Goal: Information Seeking & Learning: Find specific fact

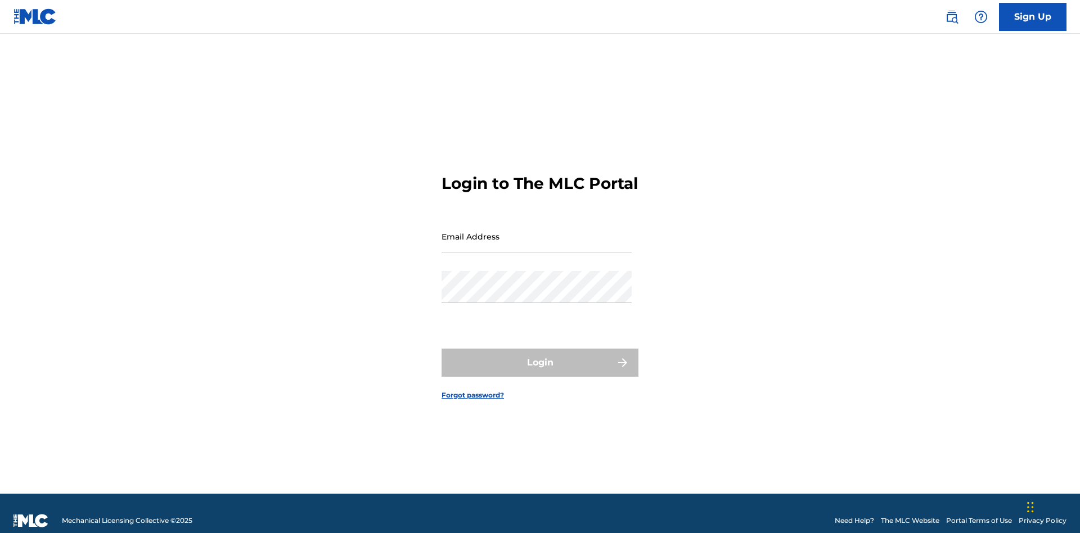
scroll to position [15, 0]
click at [536, 231] on input "Email Address" at bounding box center [536, 236] width 190 height 32
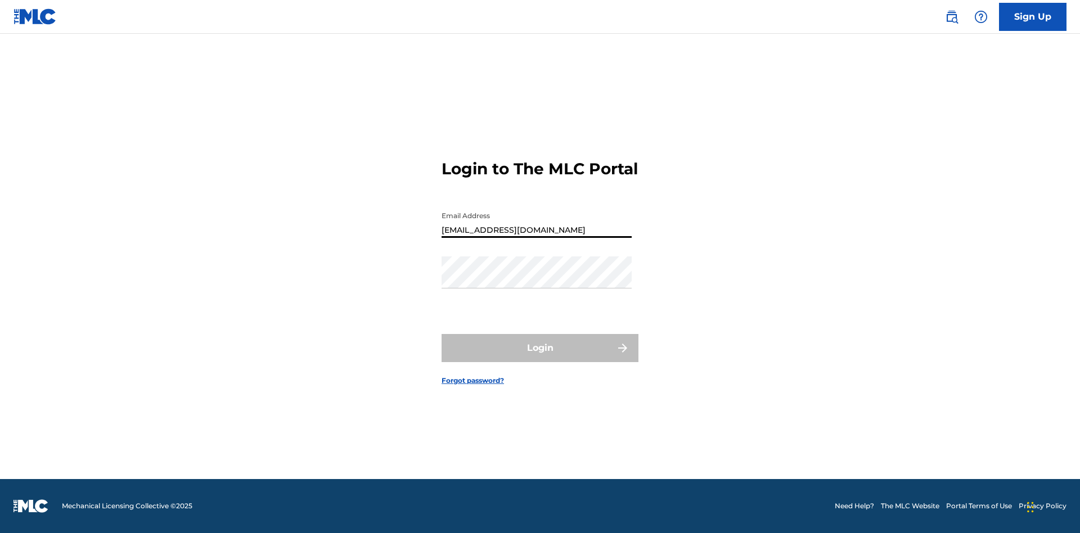
type input "[EMAIL_ADDRESS][DOMAIN_NAME]"
click at [540, 358] on button "Login" at bounding box center [539, 348] width 197 height 28
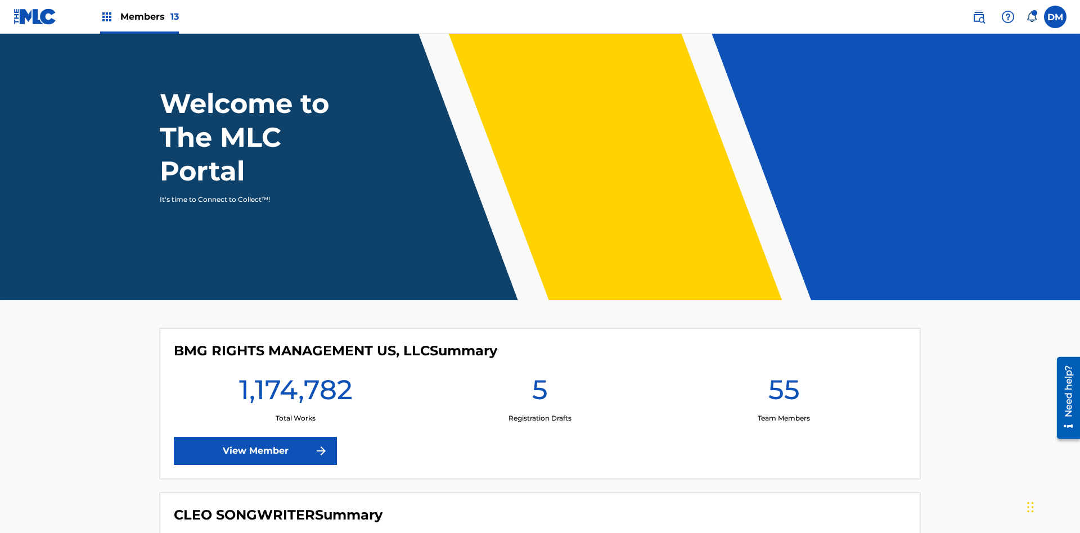
click at [139, 16] on span "Members 13" at bounding box center [149, 16] width 58 height 13
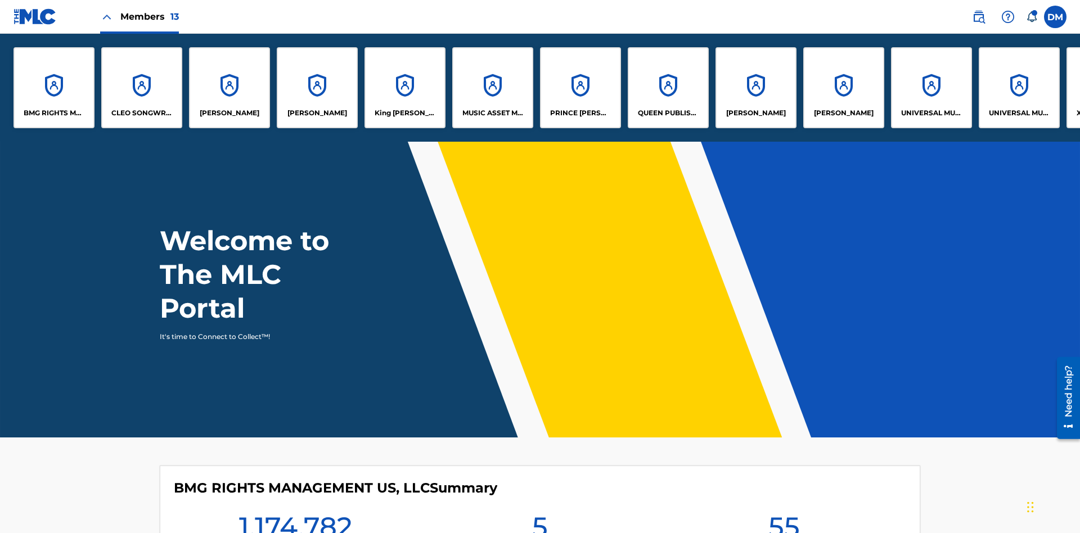
click at [931, 113] on p "UNIVERSAL MUSIC PUB GROUP" at bounding box center [931, 113] width 61 height 10
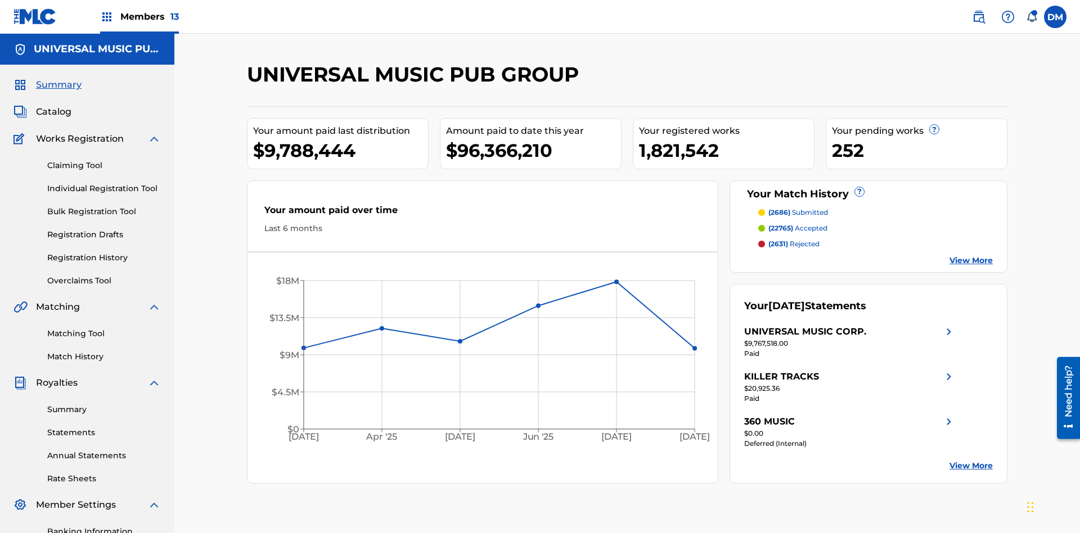
click at [104, 252] on link "Registration History" at bounding box center [104, 258] width 114 height 12
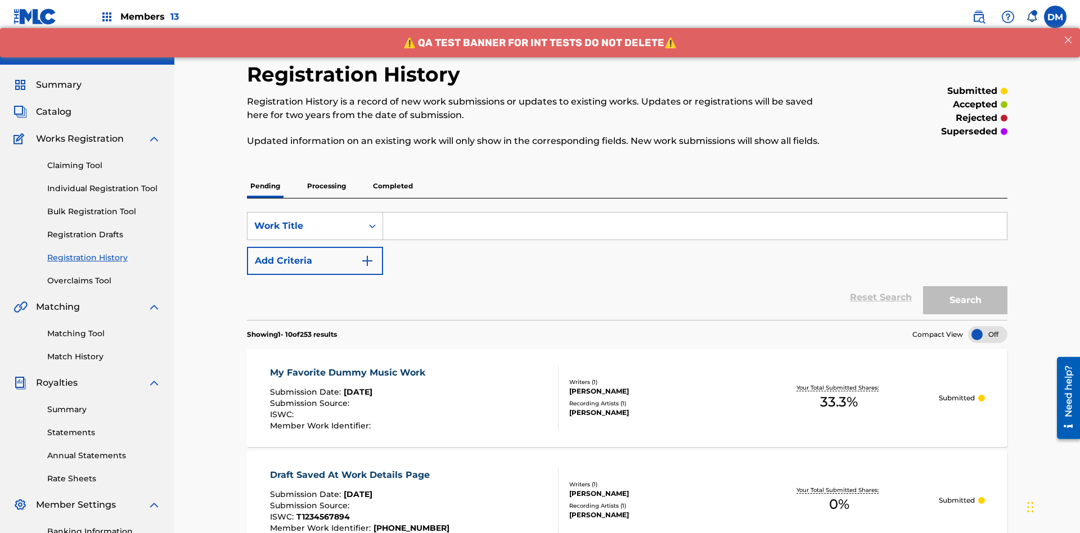
scroll to position [152, 0]
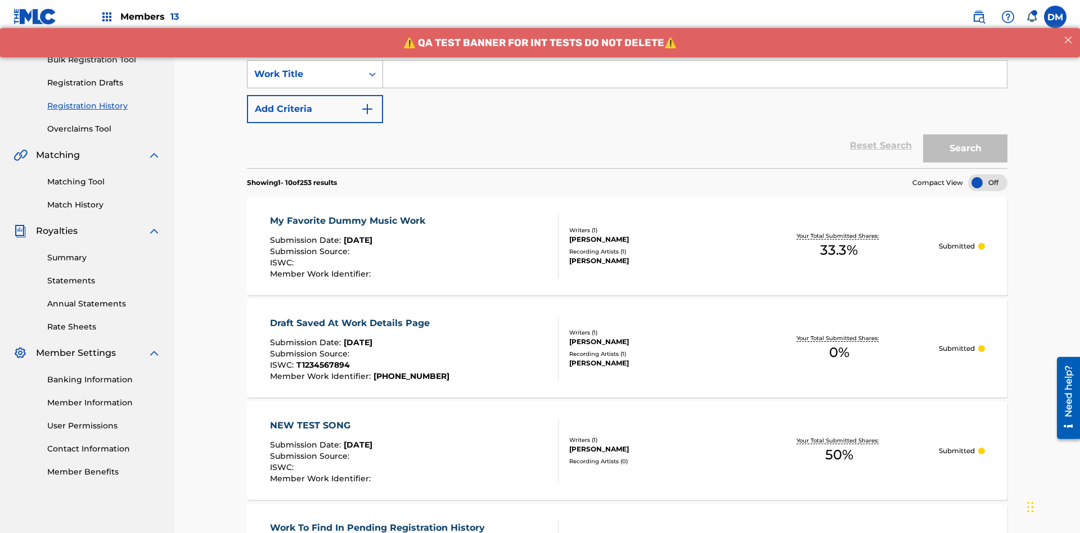
click at [305, 74] on div "Work Title" at bounding box center [304, 73] width 101 height 13
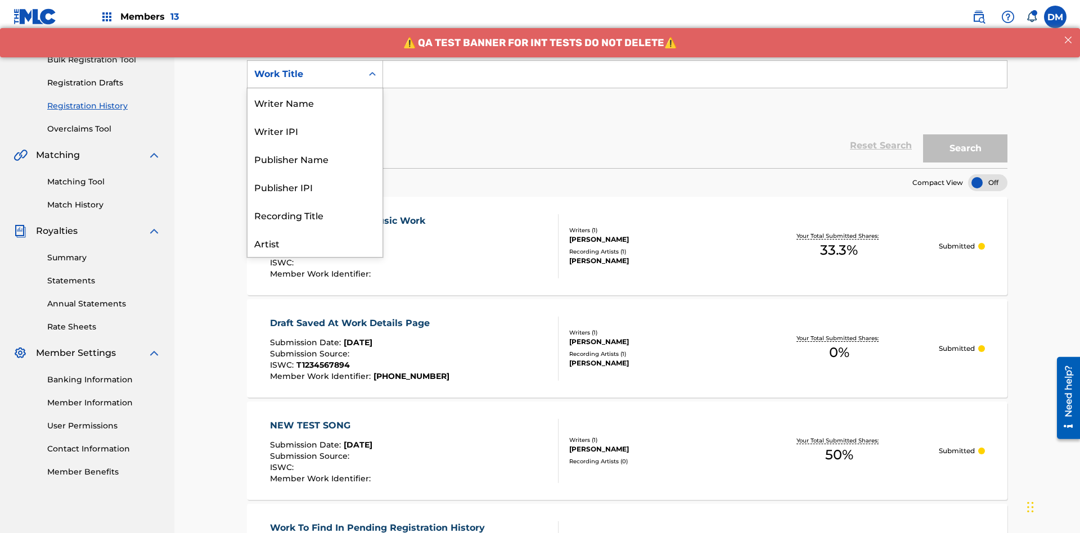
scroll to position [56, 0]
click at [315, 243] on div "Work Title" at bounding box center [314, 243] width 135 height 28
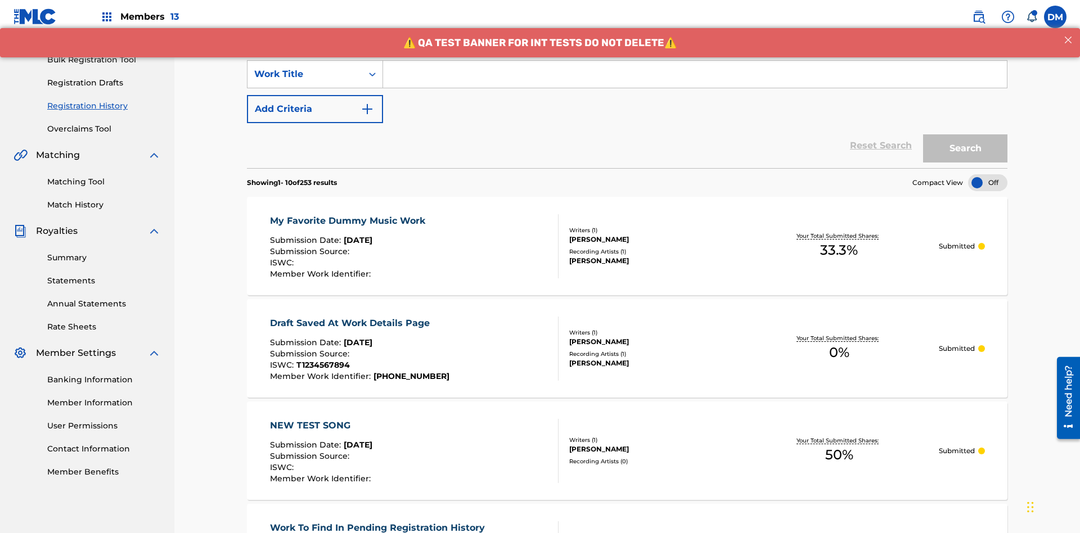
click at [315, 95] on button "Add Criteria" at bounding box center [315, 109] width 136 height 28
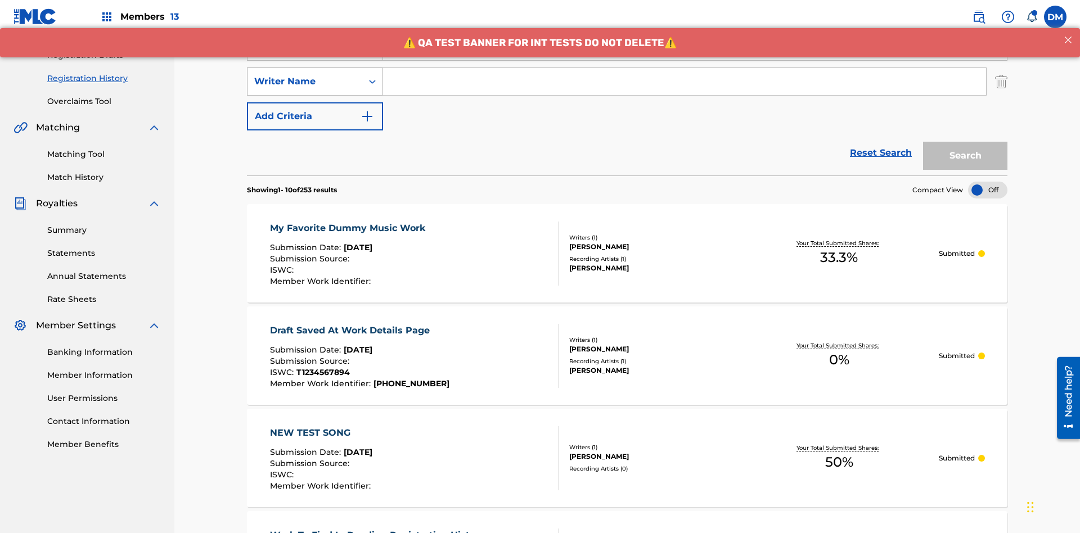
click at [305, 75] on div "Writer Name" at bounding box center [304, 81] width 101 height 13
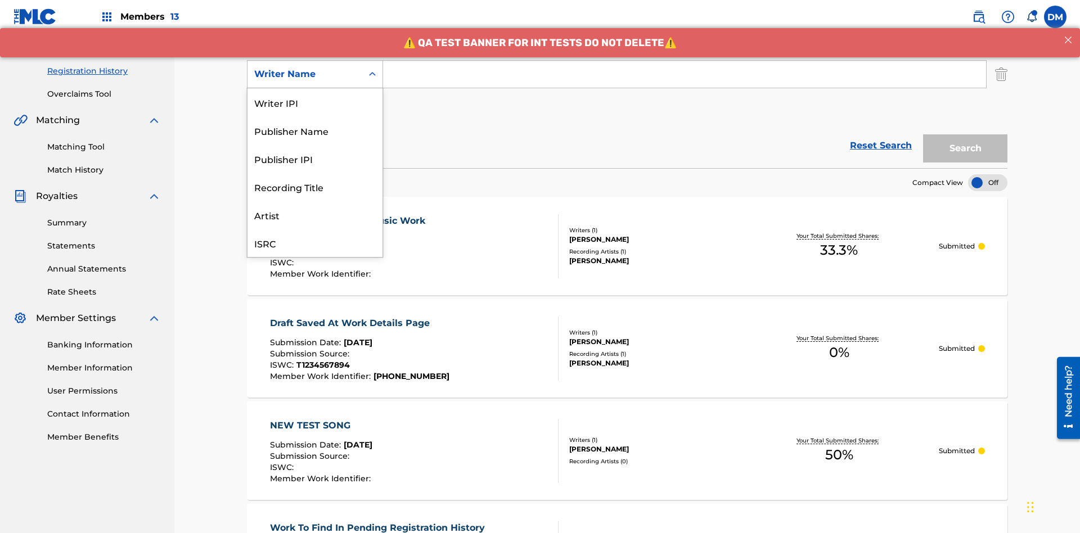
scroll to position [28, 0]
click at [315, 159] on div "Recording Title" at bounding box center [314, 159] width 135 height 28
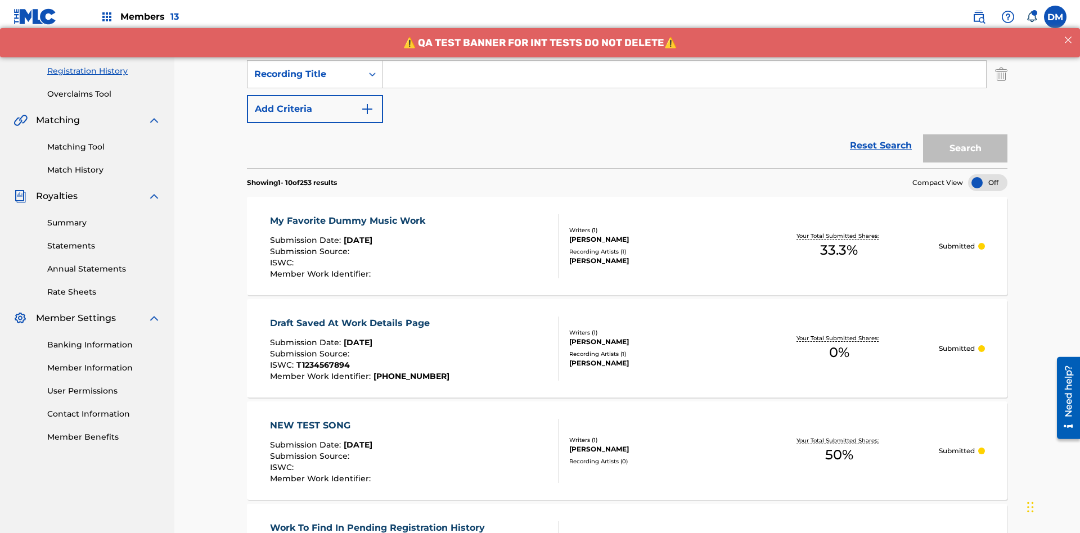
click at [315, 95] on button "Add Criteria" at bounding box center [315, 109] width 136 height 28
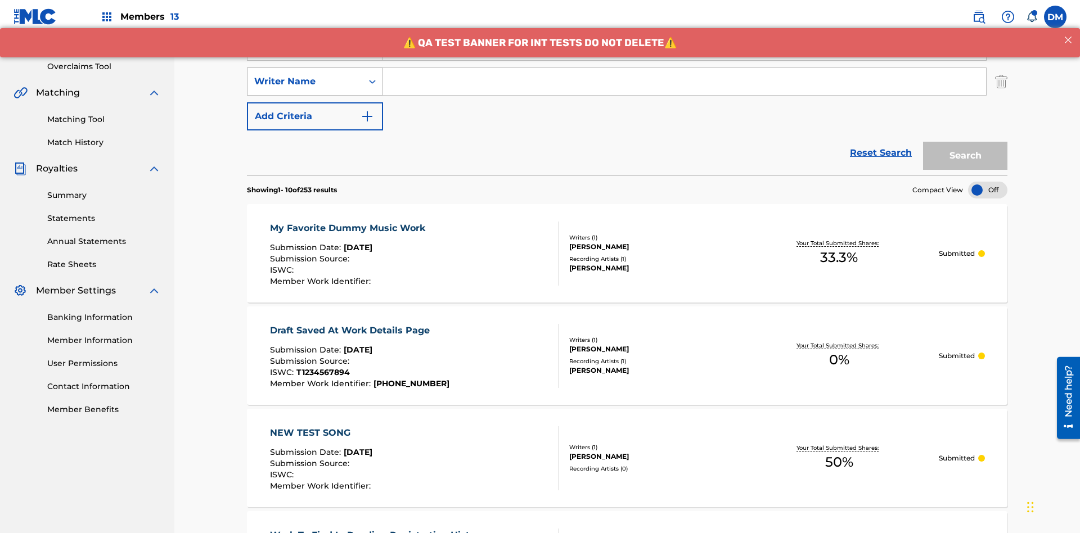
click at [305, 75] on div "Writer Name" at bounding box center [304, 81] width 101 height 13
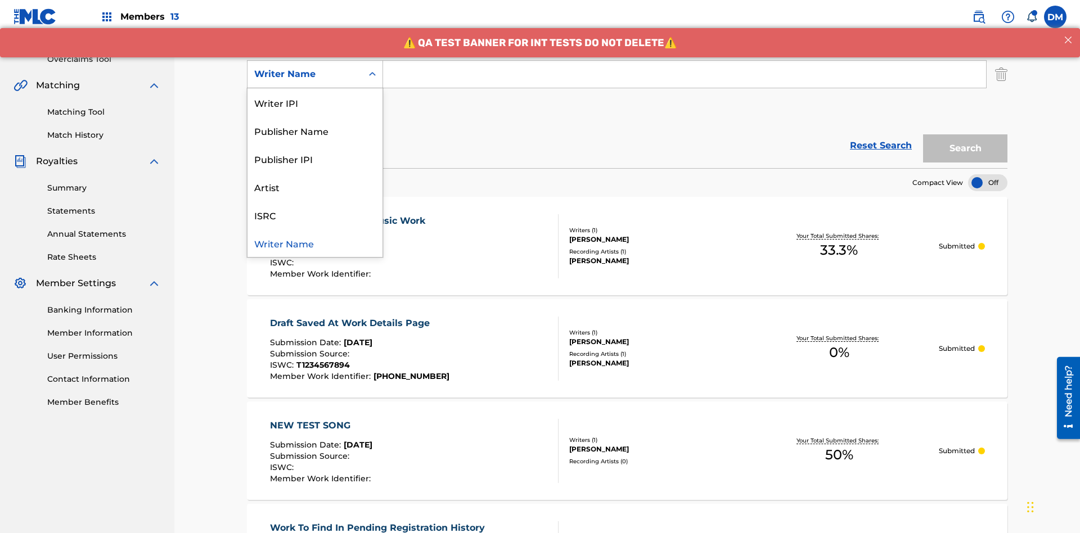
click at [315, 215] on div "ISRC" at bounding box center [314, 215] width 135 height 28
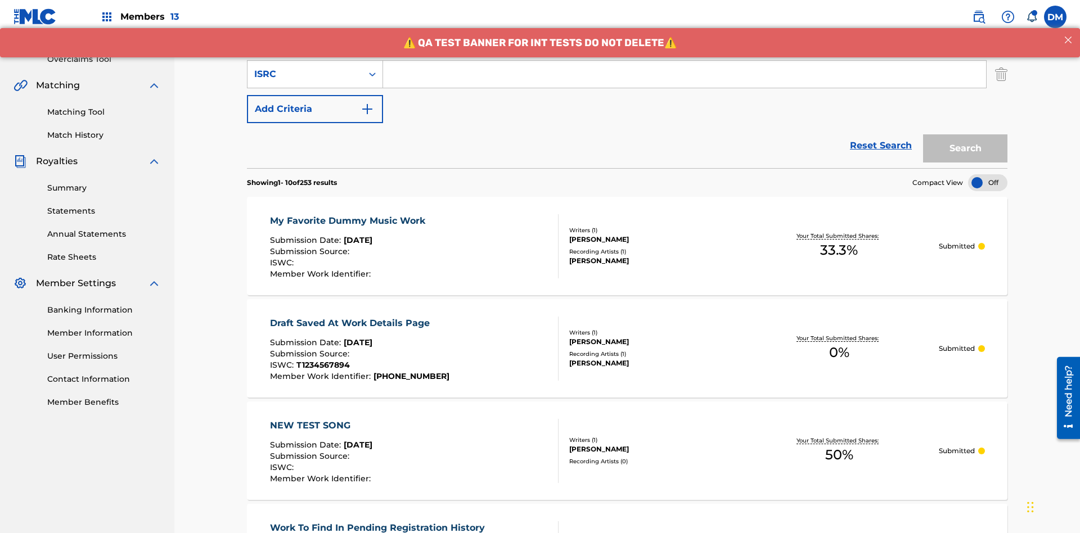
click at [315, 95] on button "Add Criteria" at bounding box center [315, 109] width 136 height 28
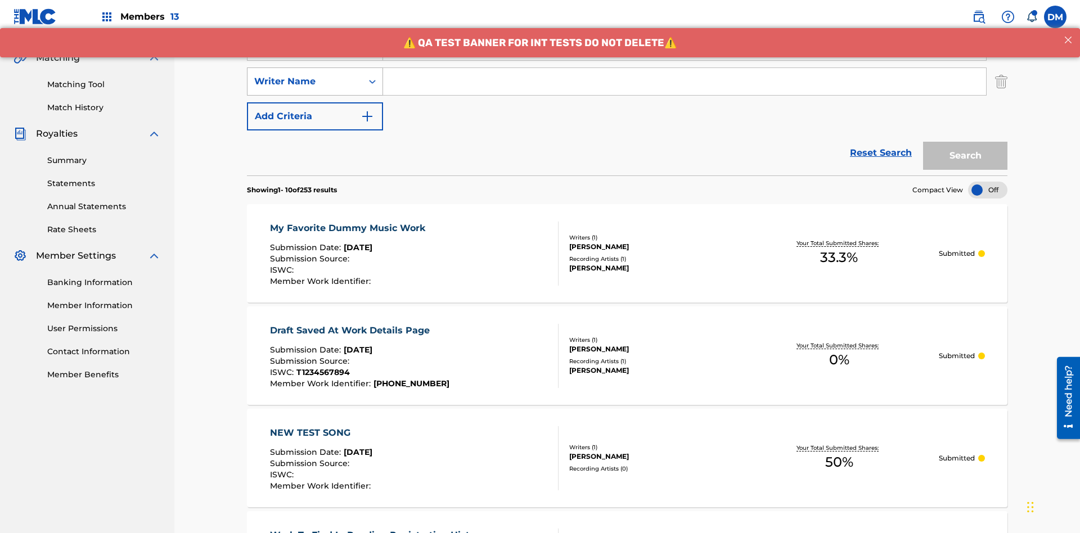
click at [305, 75] on div "Writer Name" at bounding box center [304, 81] width 101 height 13
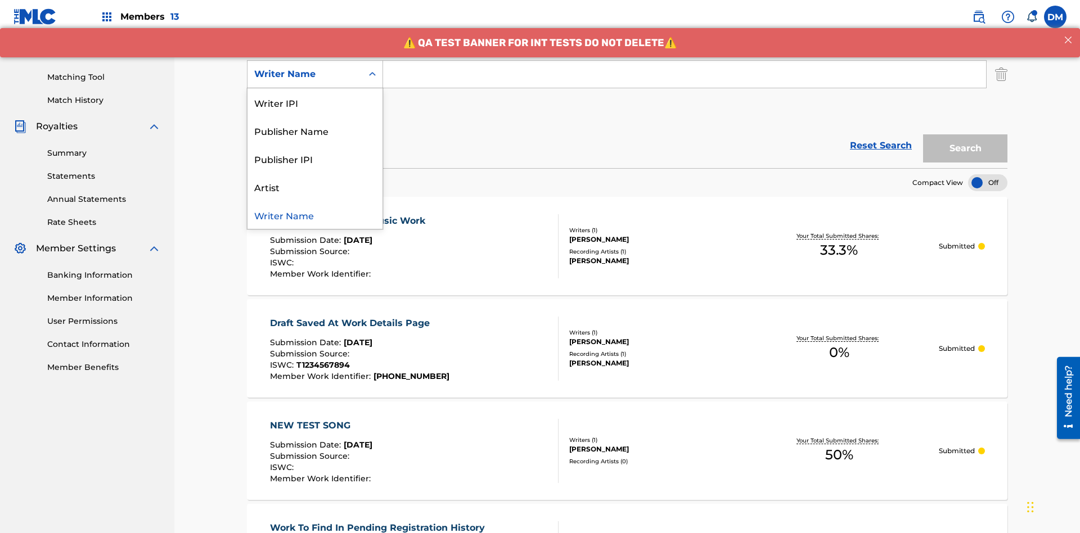
click at [315, 215] on div "Writer Name" at bounding box center [314, 215] width 135 height 28
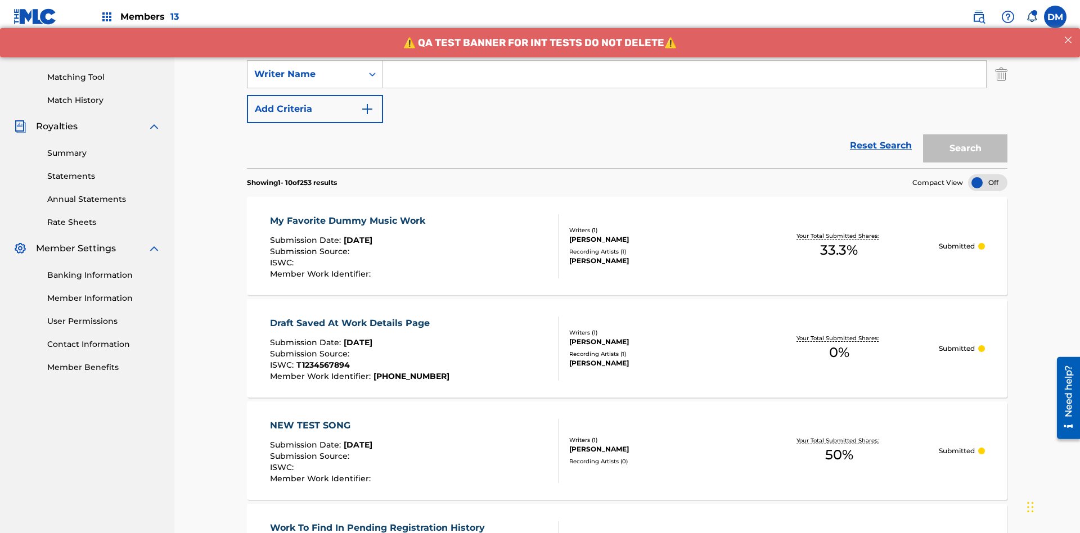
click at [315, 95] on button "Add Criteria" at bounding box center [315, 109] width 136 height 28
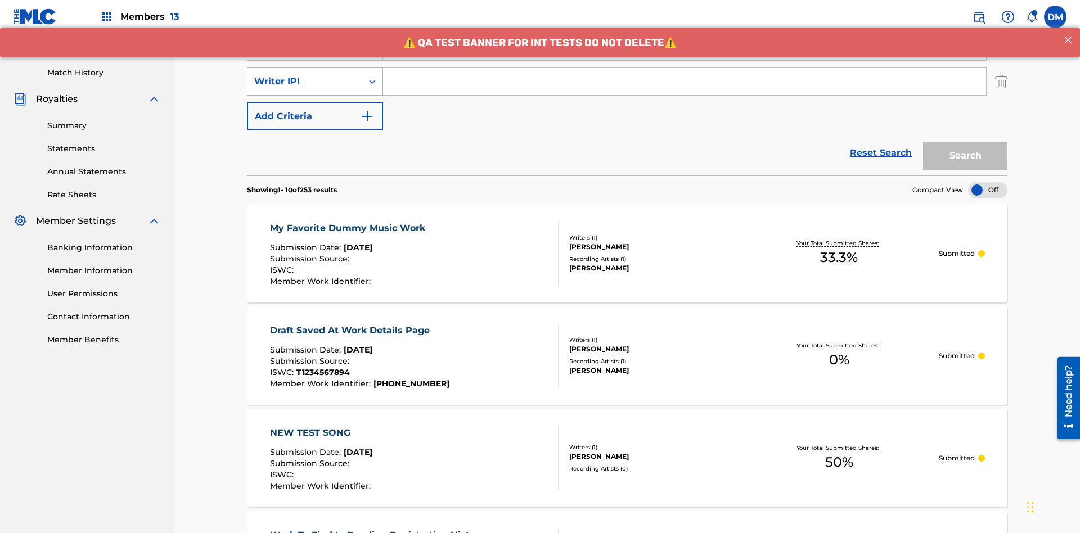
click at [305, 75] on div "Writer IPI" at bounding box center [304, 81] width 101 height 13
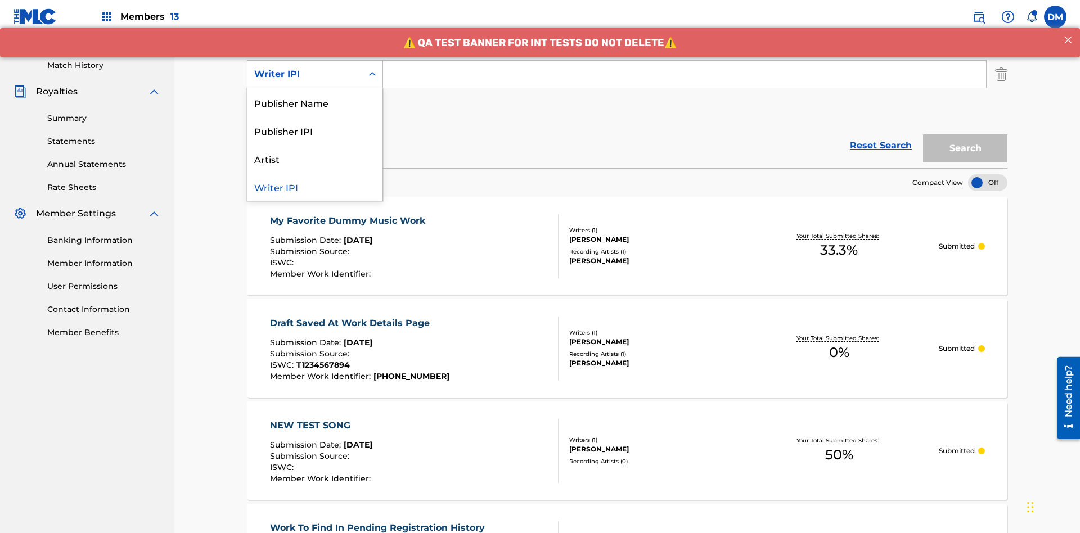
click at [315, 102] on div "Publisher Name" at bounding box center [314, 102] width 135 height 28
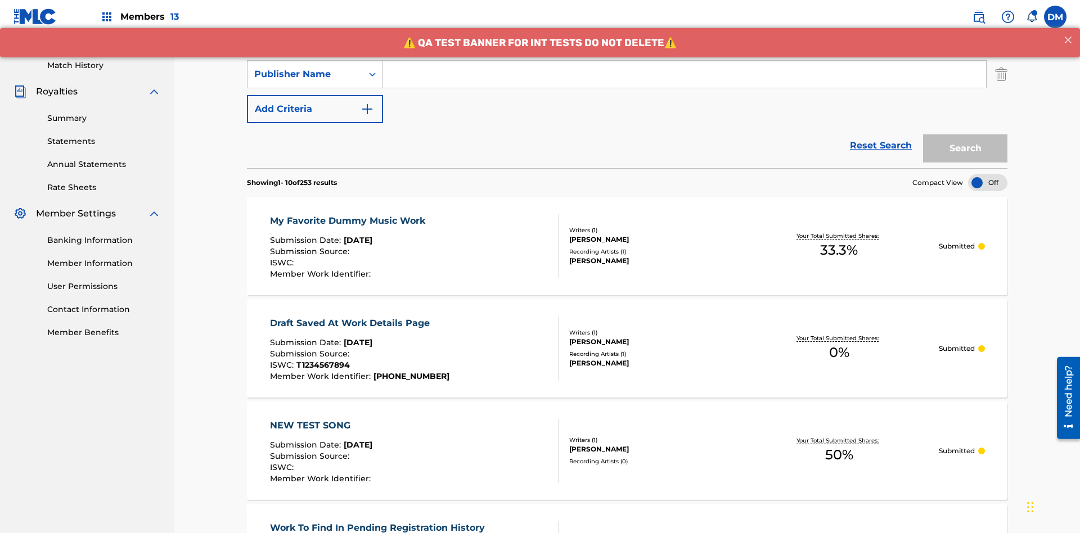
click at [315, 95] on button "Add Criteria" at bounding box center [315, 109] width 136 height 28
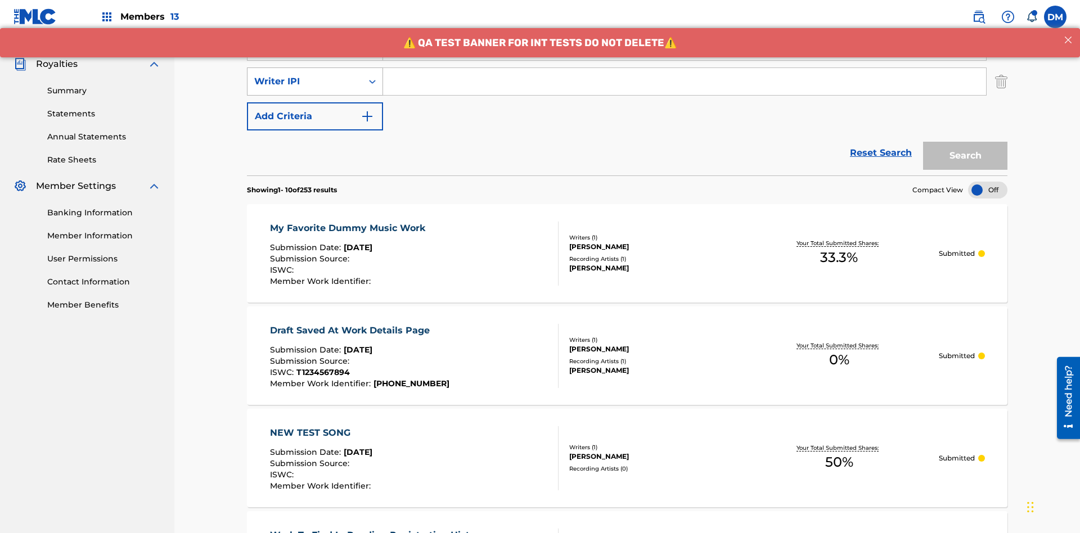
click at [305, 75] on div "Writer IPI" at bounding box center [304, 81] width 101 height 13
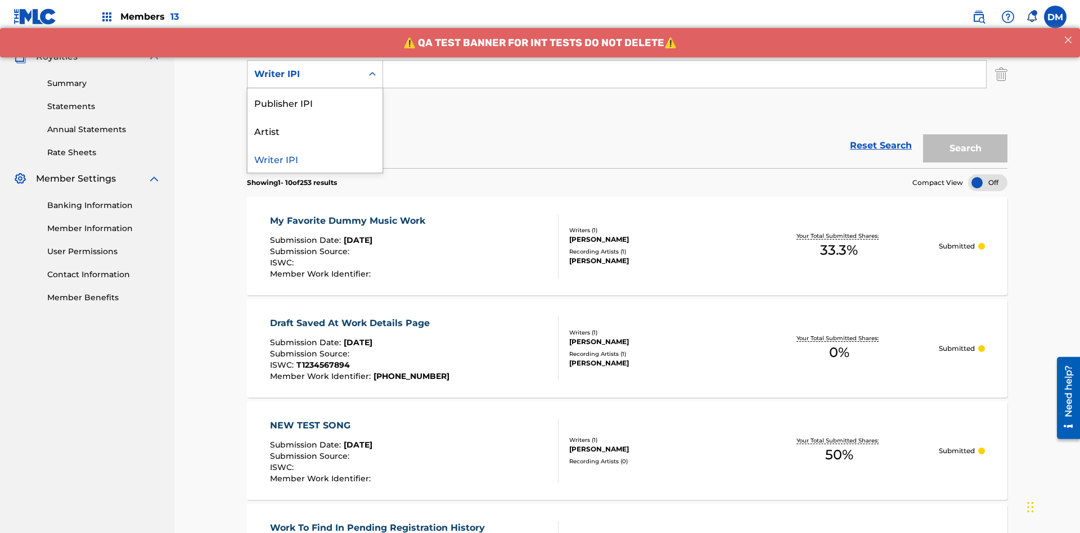
click at [315, 102] on div "Publisher IPI" at bounding box center [314, 102] width 135 height 28
click at [315, 95] on button "Add Criteria" at bounding box center [315, 109] width 136 height 28
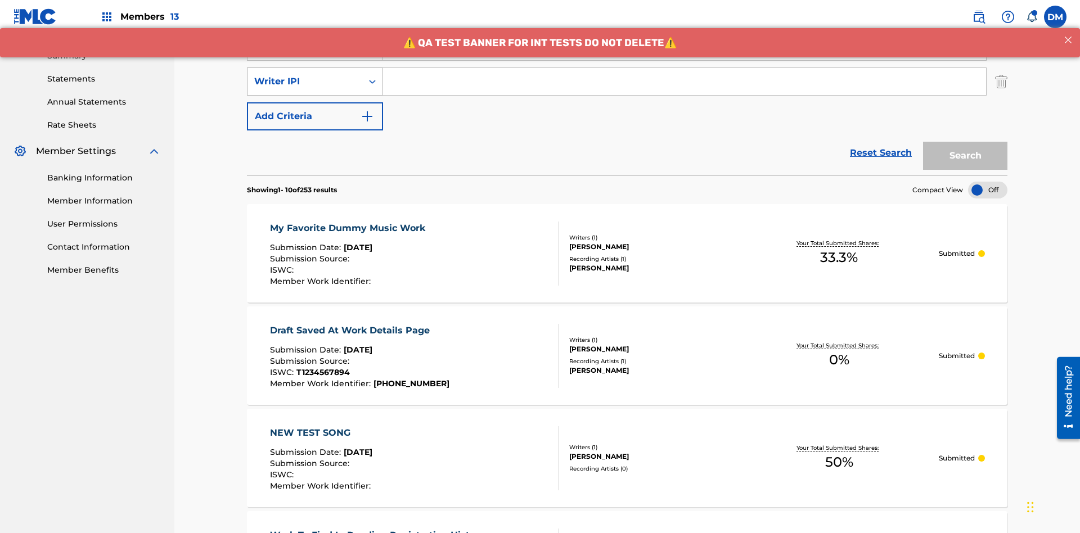
click at [305, 75] on div "Writer IPI" at bounding box center [304, 81] width 101 height 13
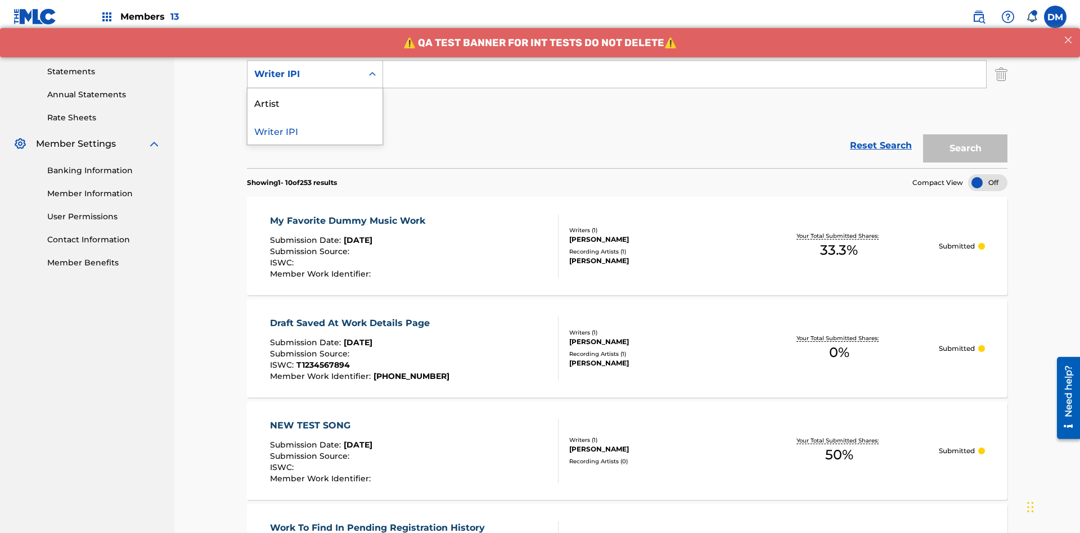
click at [315, 102] on div "Artist" at bounding box center [314, 102] width 135 height 28
click at [315, 95] on button "Add Criteria" at bounding box center [315, 109] width 136 height 28
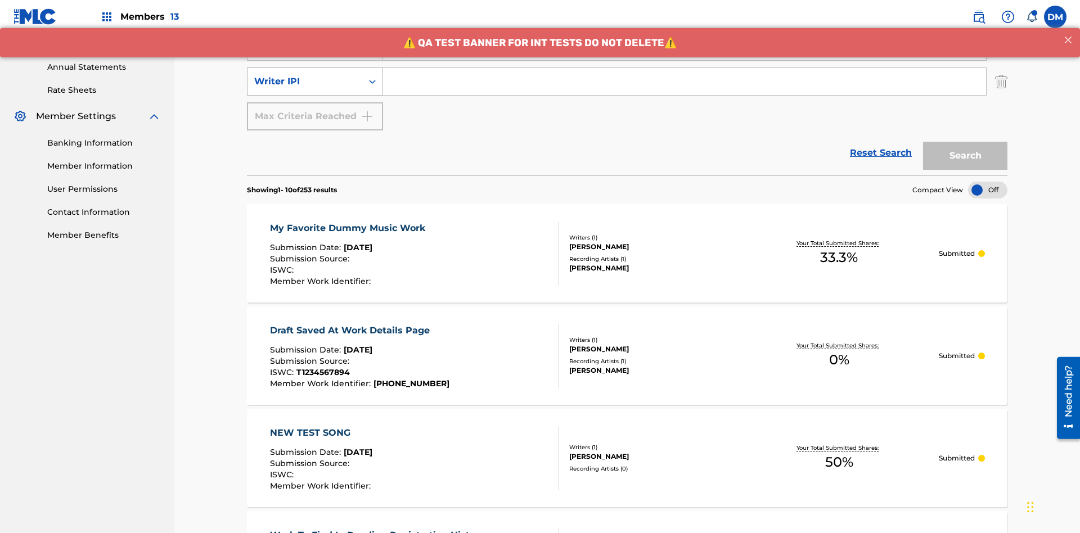
click at [305, 75] on div "Writer IPI" at bounding box center [304, 81] width 101 height 13
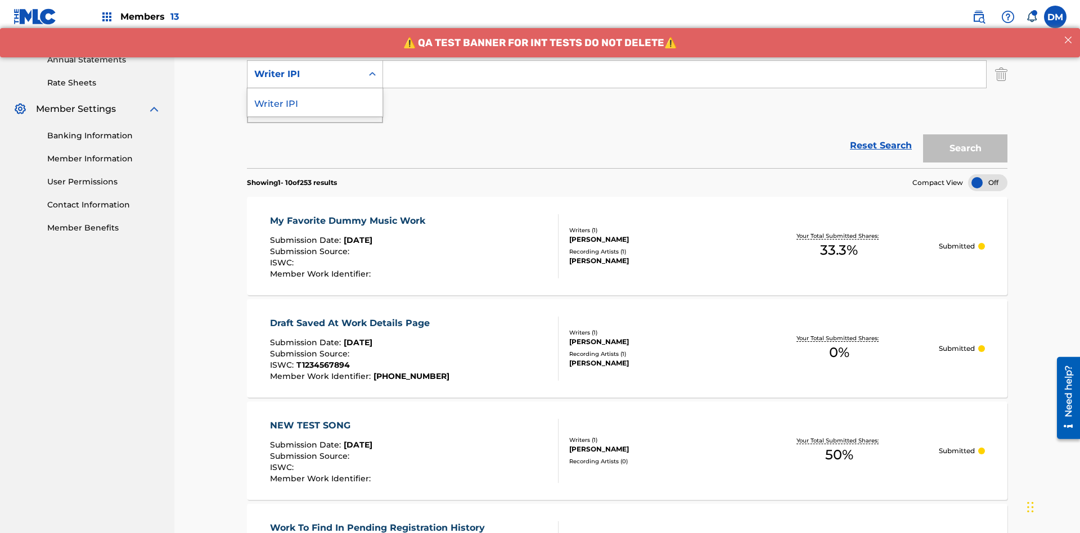
click at [315, 102] on div "Writer IPI" at bounding box center [314, 102] width 135 height 28
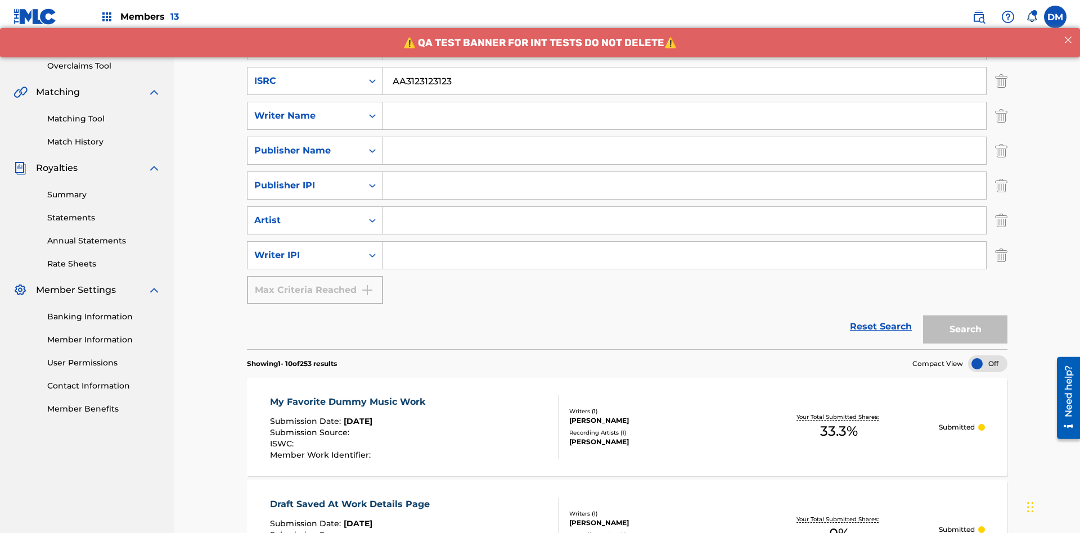
type input "AA3123123123"
click at [694, 25] on input "Search Form" at bounding box center [695, 11] width 624 height 27
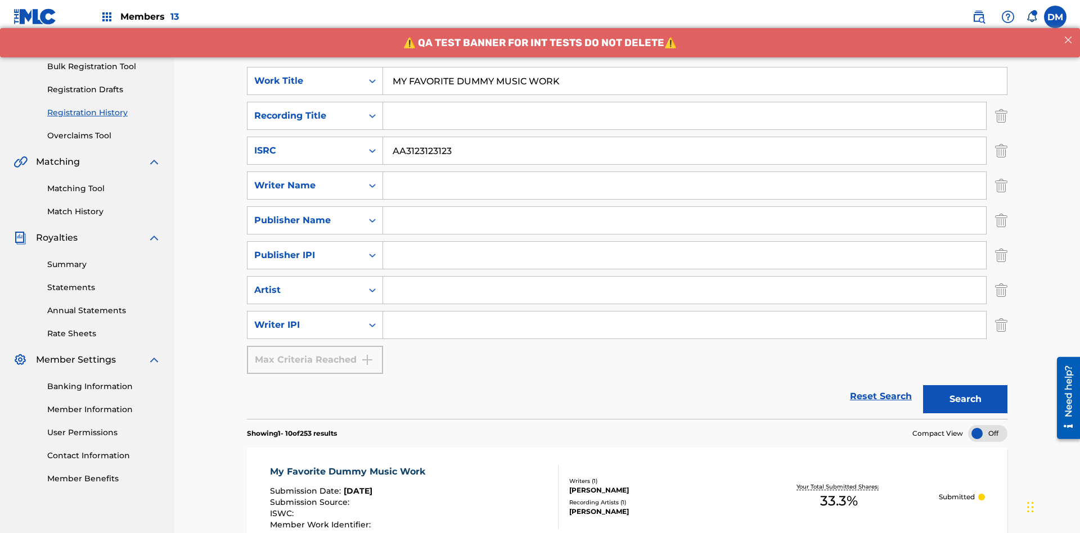
scroll to position [250, 0]
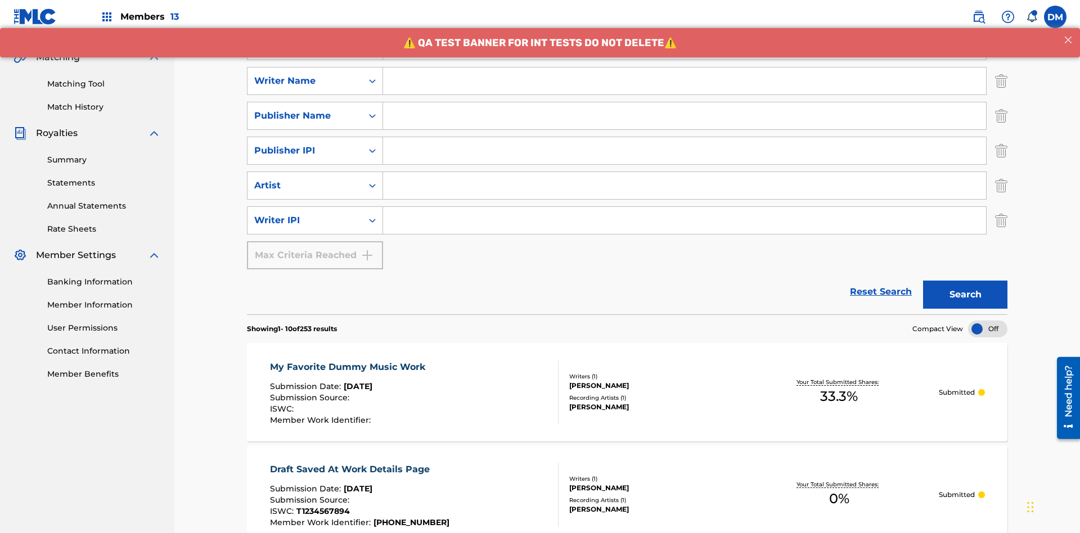
type input "MY FAVORITE DUMMY MUSIC WORK"
click at [684, 81] on input "Search Form" at bounding box center [684, 80] width 603 height 27
type input "[PERSON_NAME]"
click at [684, 207] on input "Search Form" at bounding box center [684, 220] width 603 height 27
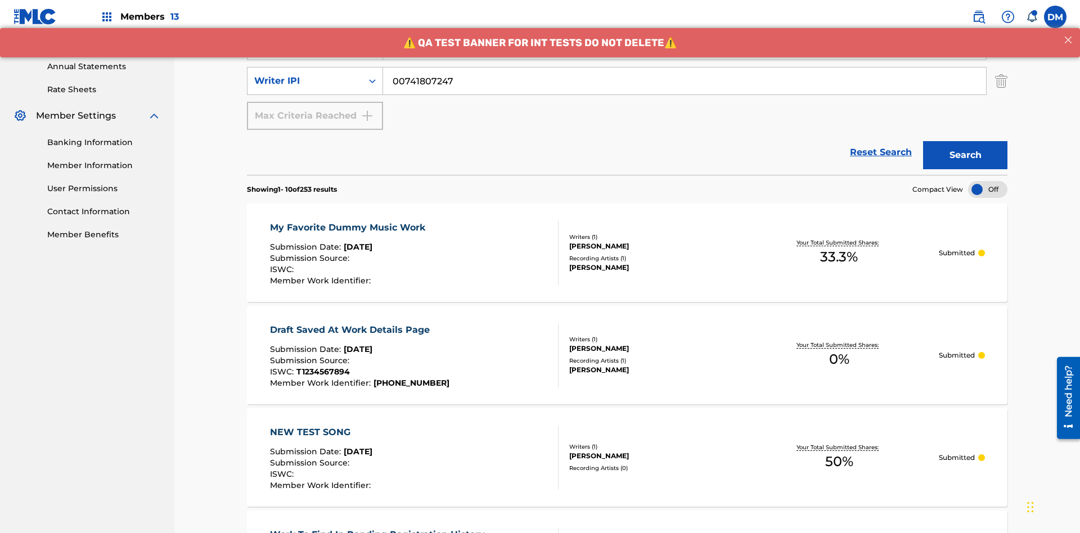
type input "00741807247"
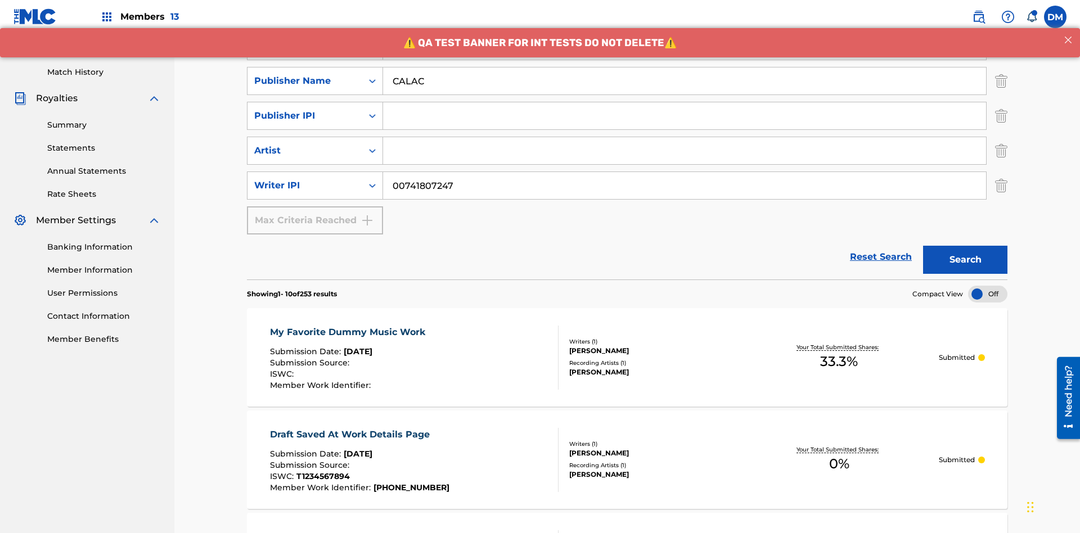
type input "CALACA"
